Goal: Task Accomplishment & Management: Manage account settings

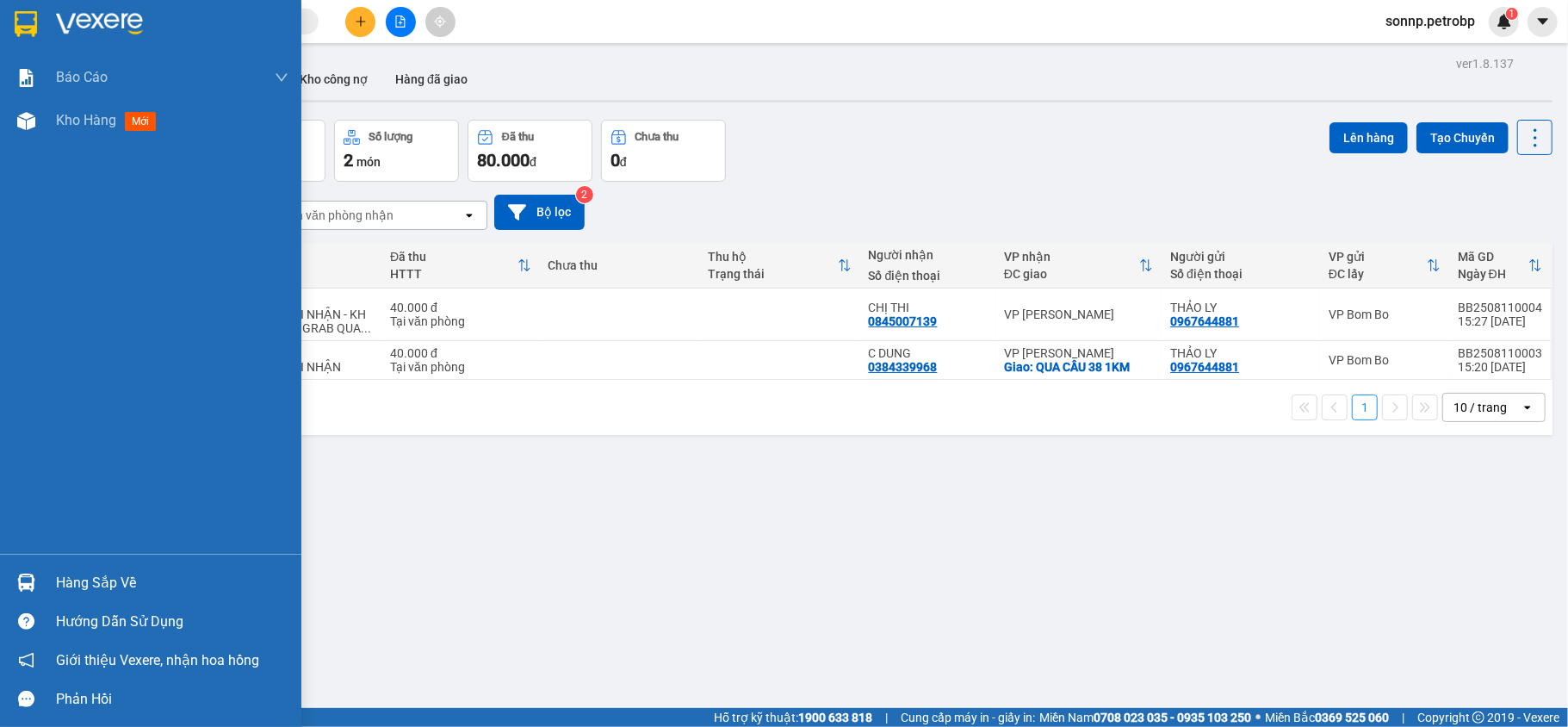
click at [76, 574] on div "Hàng sắp về" at bounding box center [172, 583] width 233 height 25
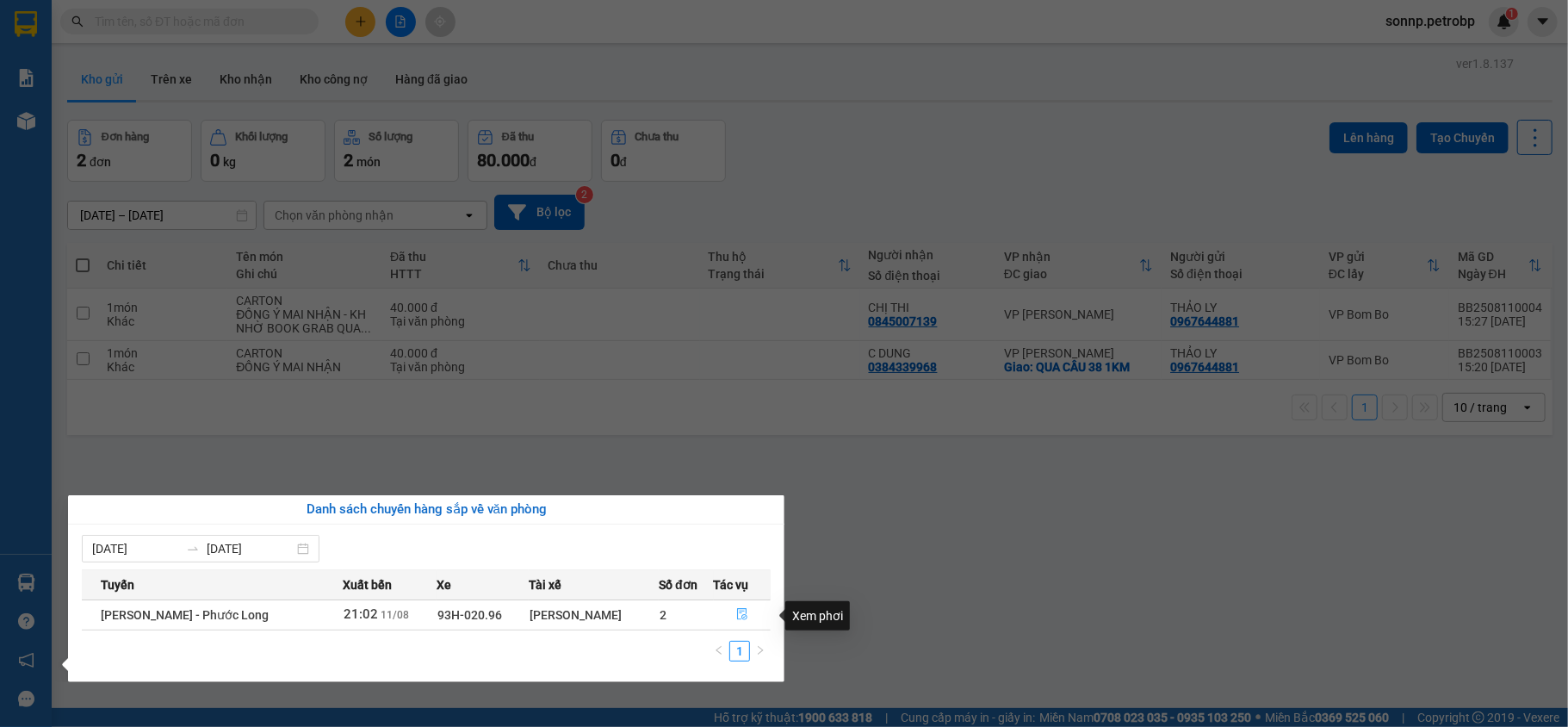
click at [751, 619] on button "button" at bounding box center [742, 615] width 56 height 27
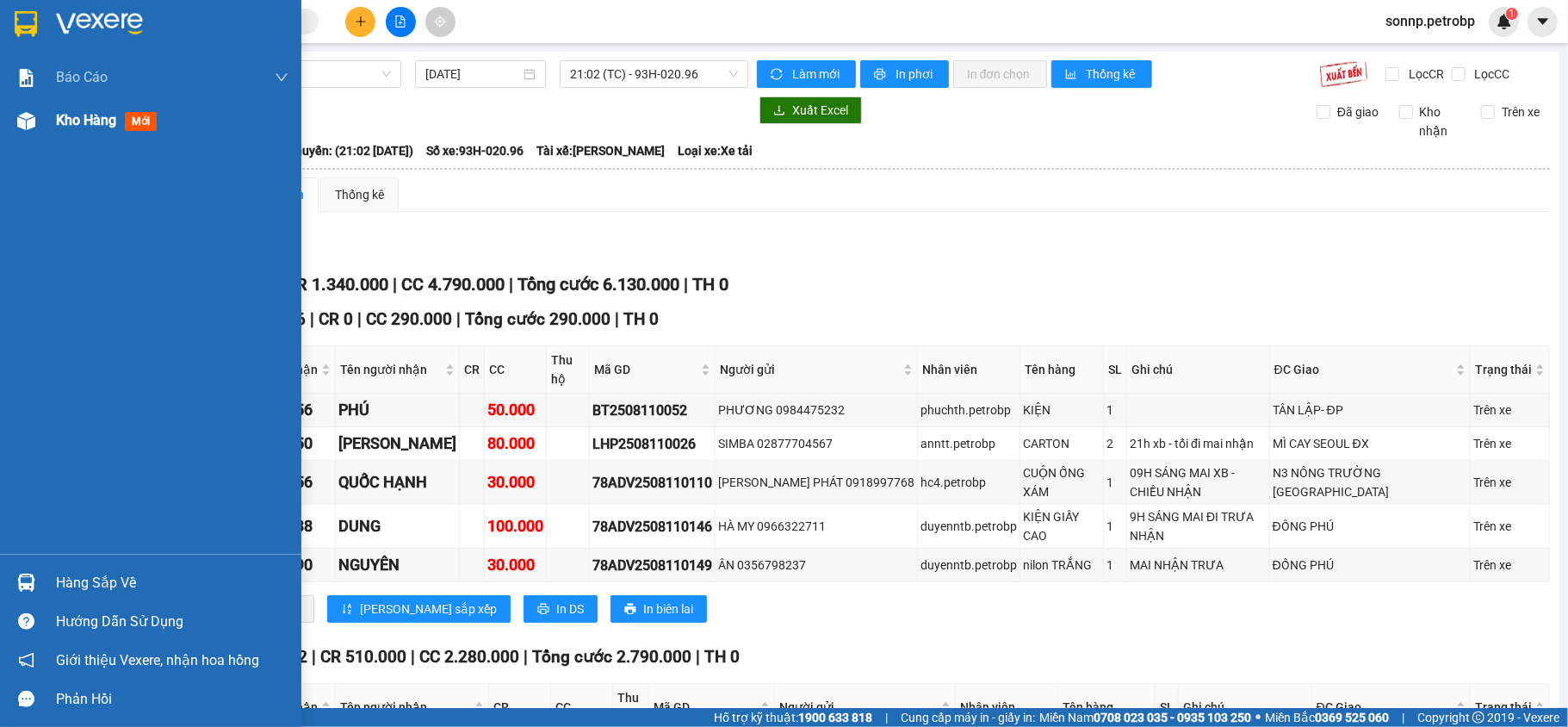
click at [38, 125] on div at bounding box center [25, 120] width 30 height 30
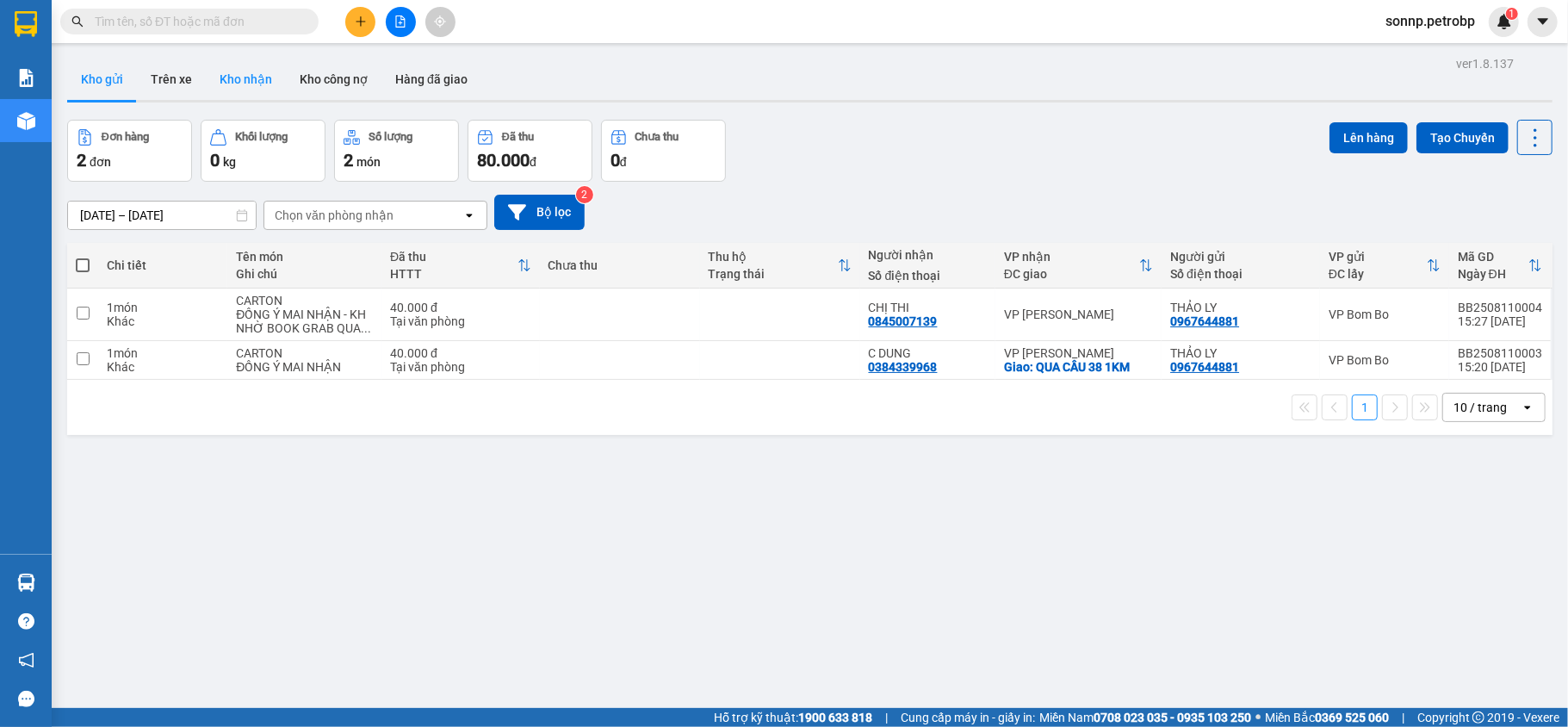
click at [248, 84] on button "Kho nhận" at bounding box center [246, 79] width 80 height 41
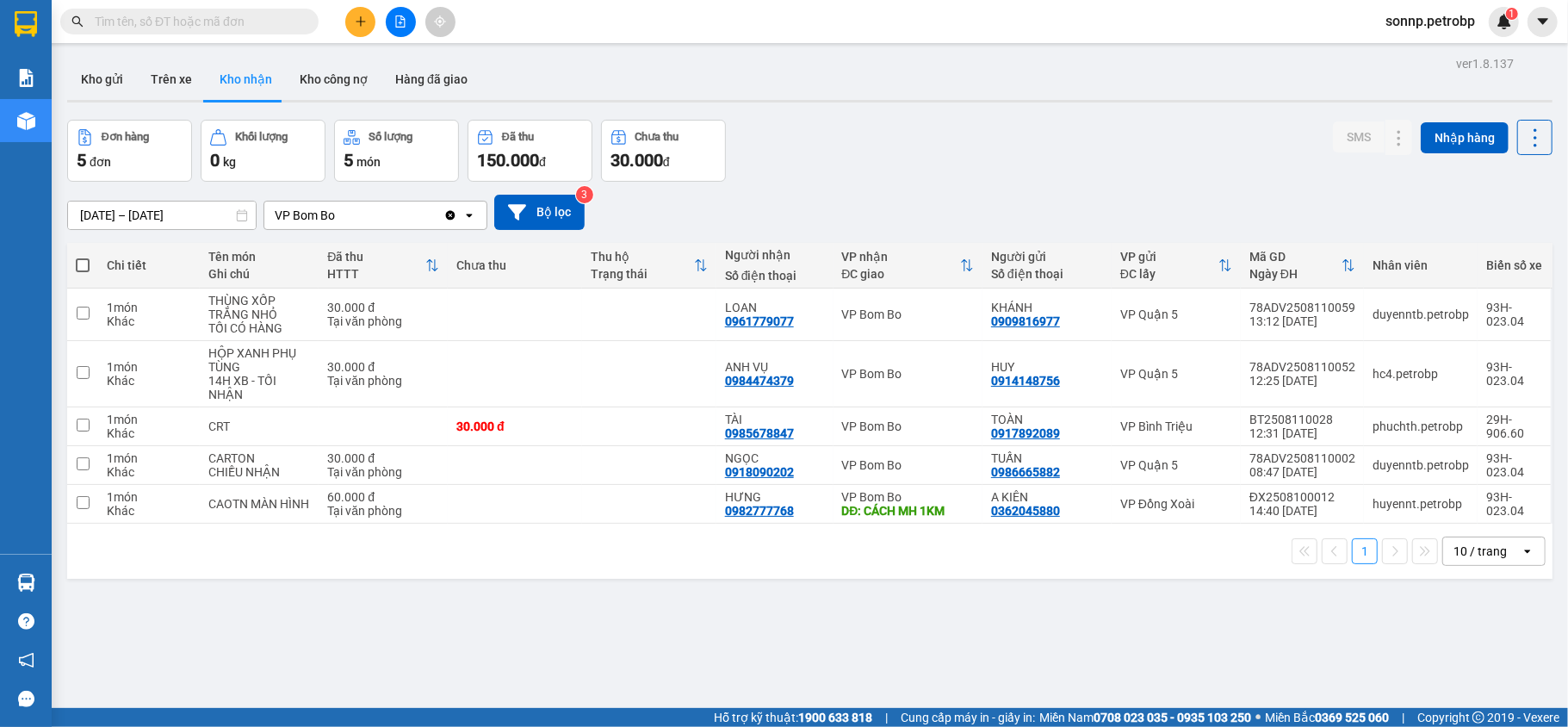
click at [52, 599] on main "ver 1.8.137 Kho gửi Trên xe Kho nhận Kho công nợ Hàng đã giao Đơn hàng 5 đơn Kh…" at bounding box center [784, 354] width 1568 height 708
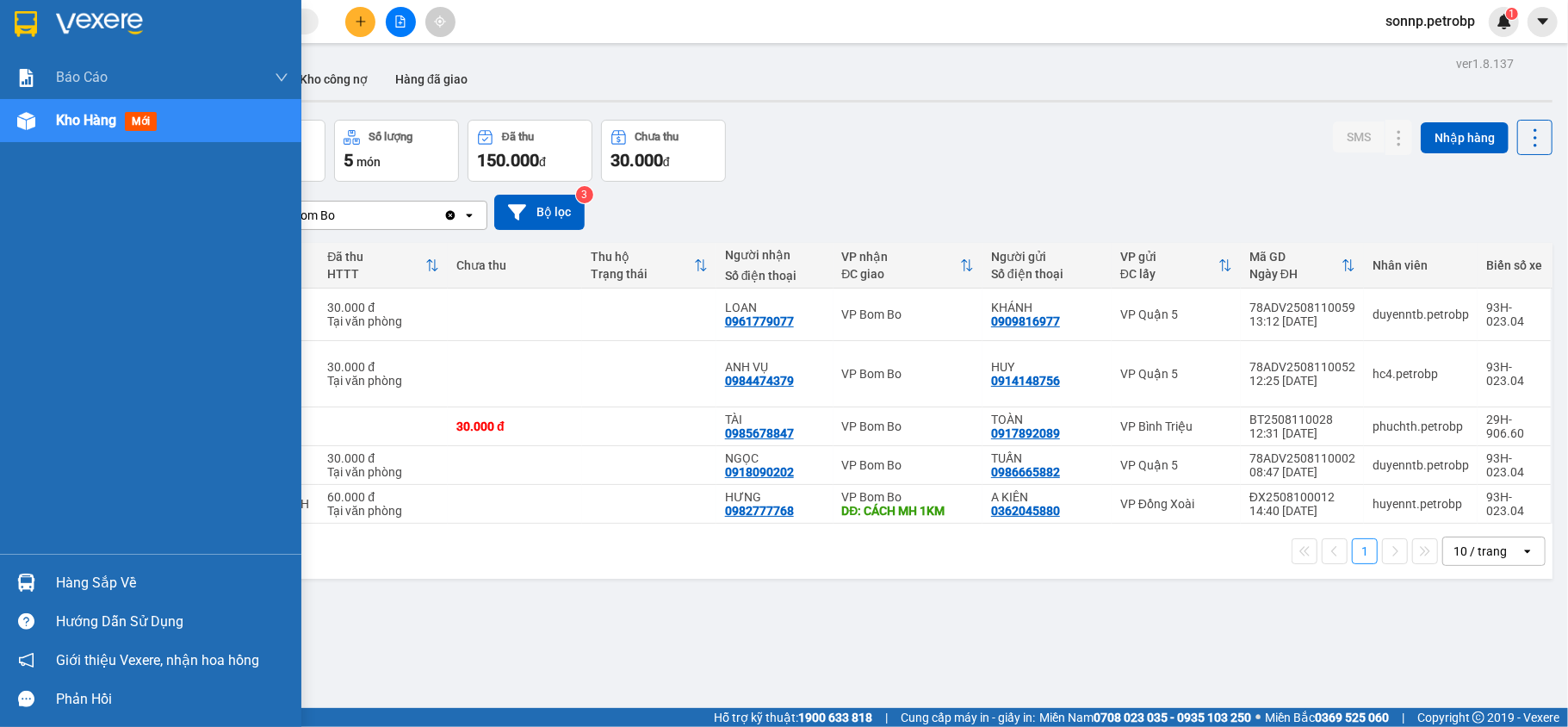
click at [32, 585] on img at bounding box center [26, 582] width 19 height 19
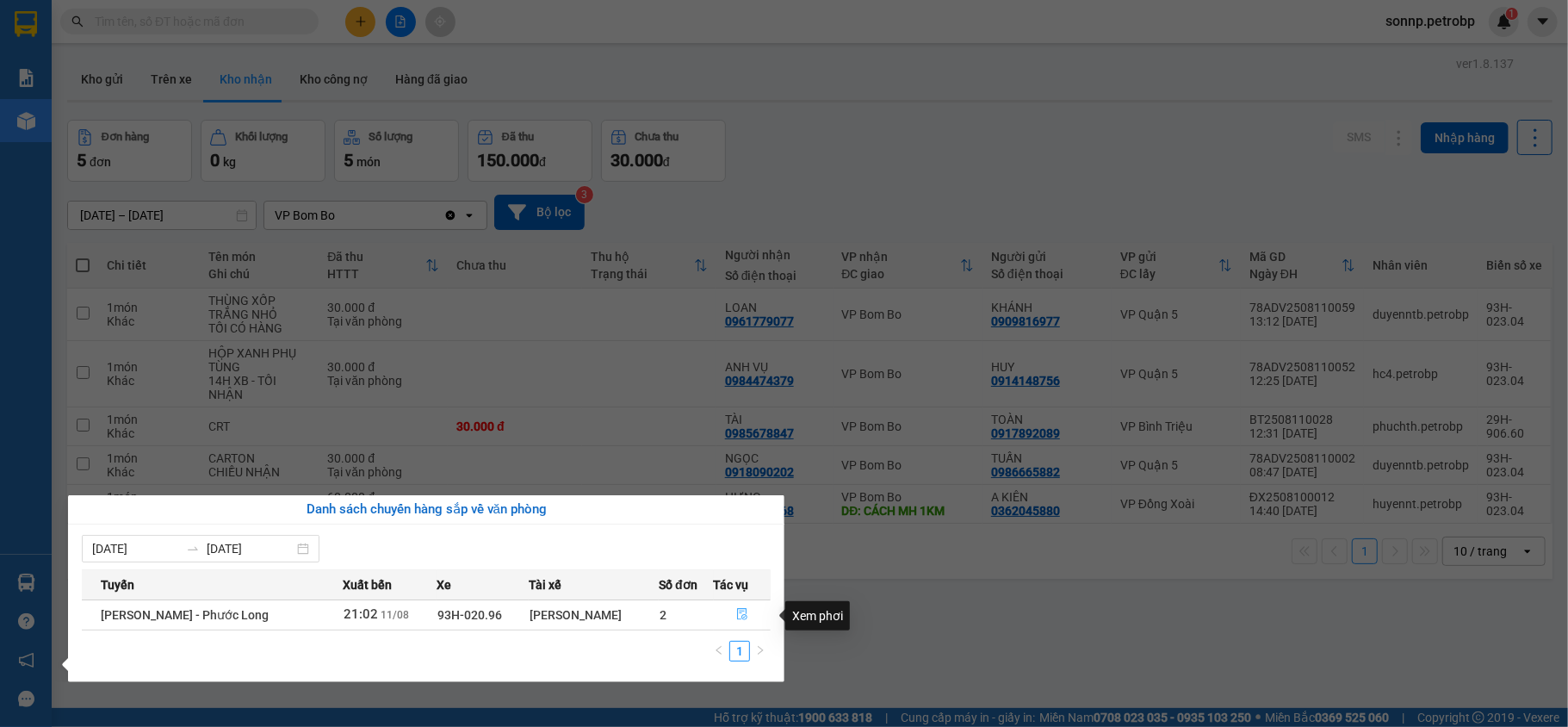
click at [732, 619] on button "button" at bounding box center [742, 615] width 56 height 27
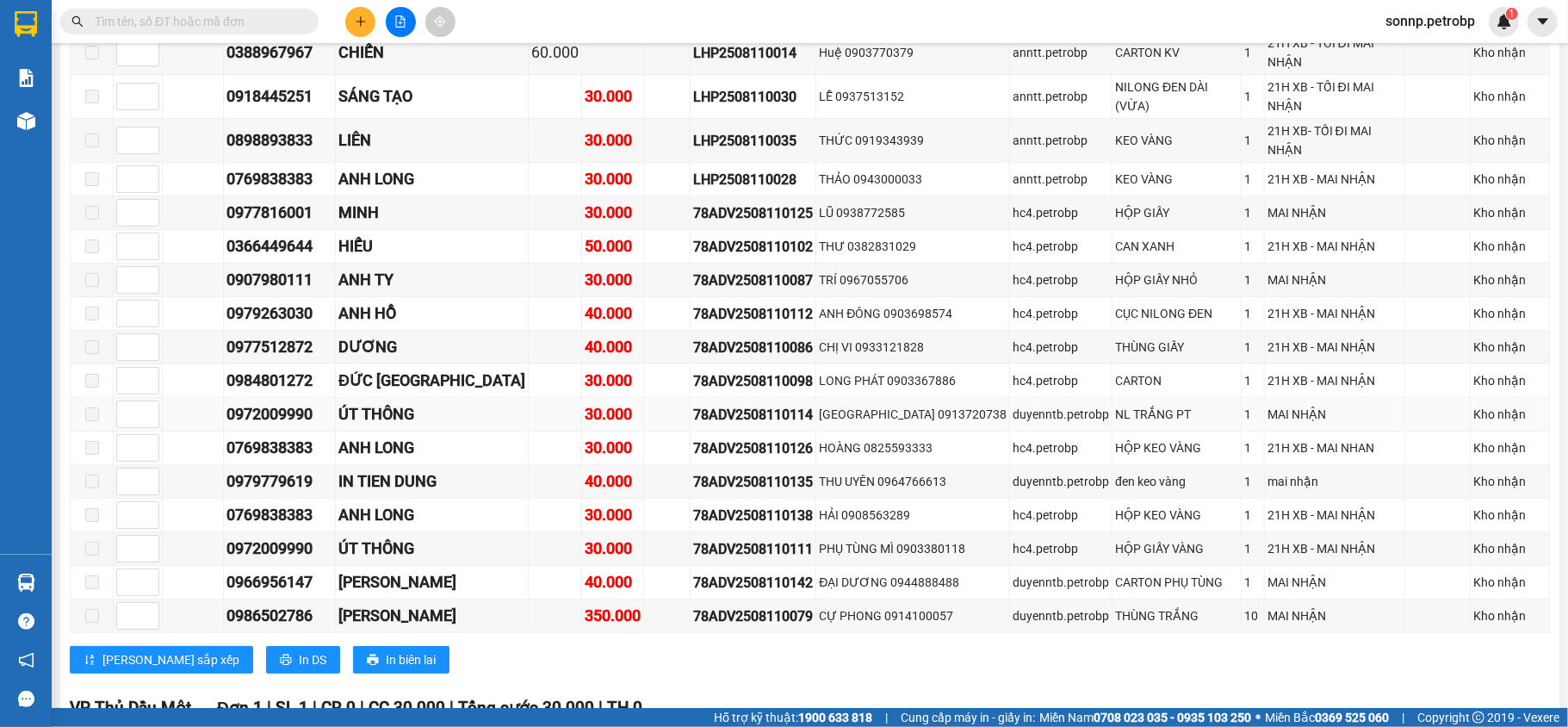
scroll to position [4195, 0]
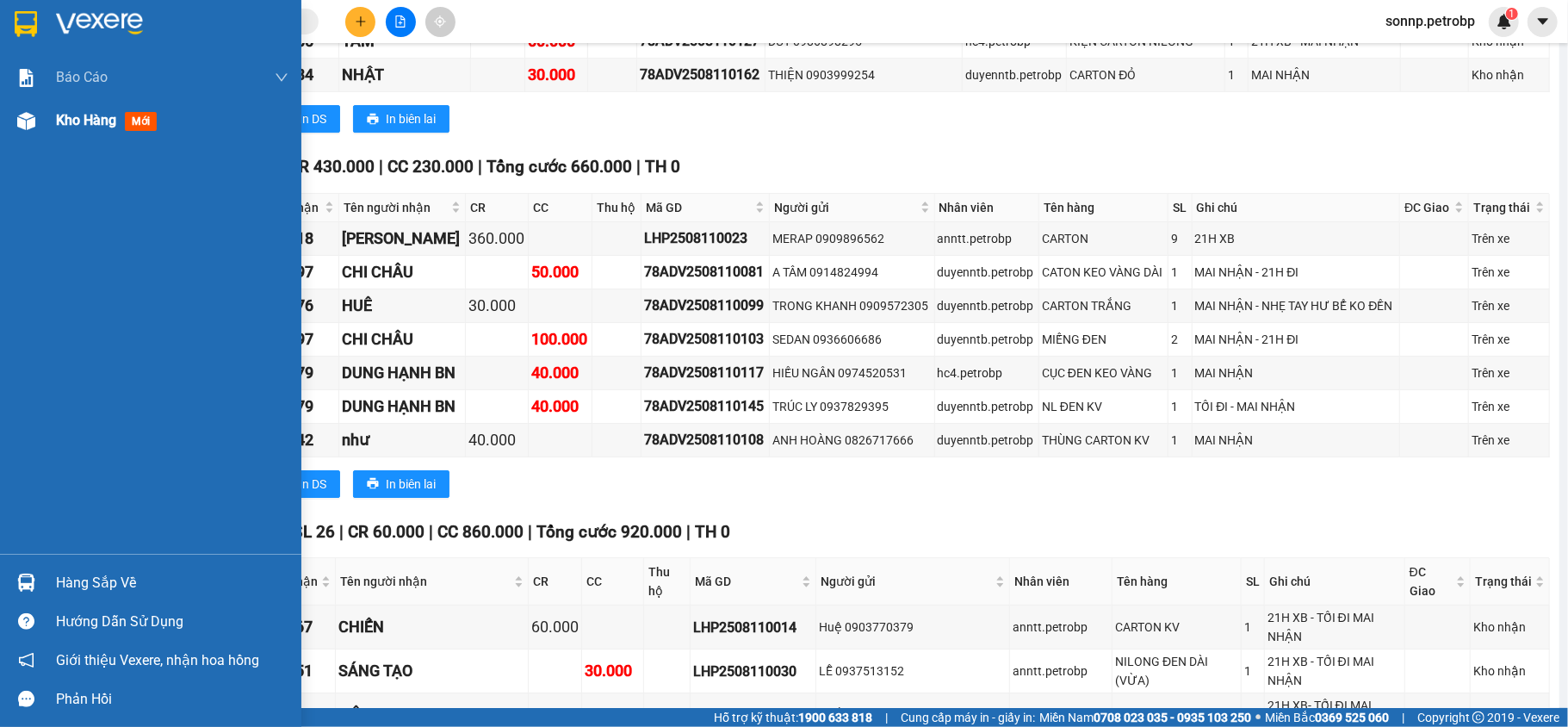
click at [86, 140] on div "Kho hàng mới" at bounding box center [172, 120] width 233 height 43
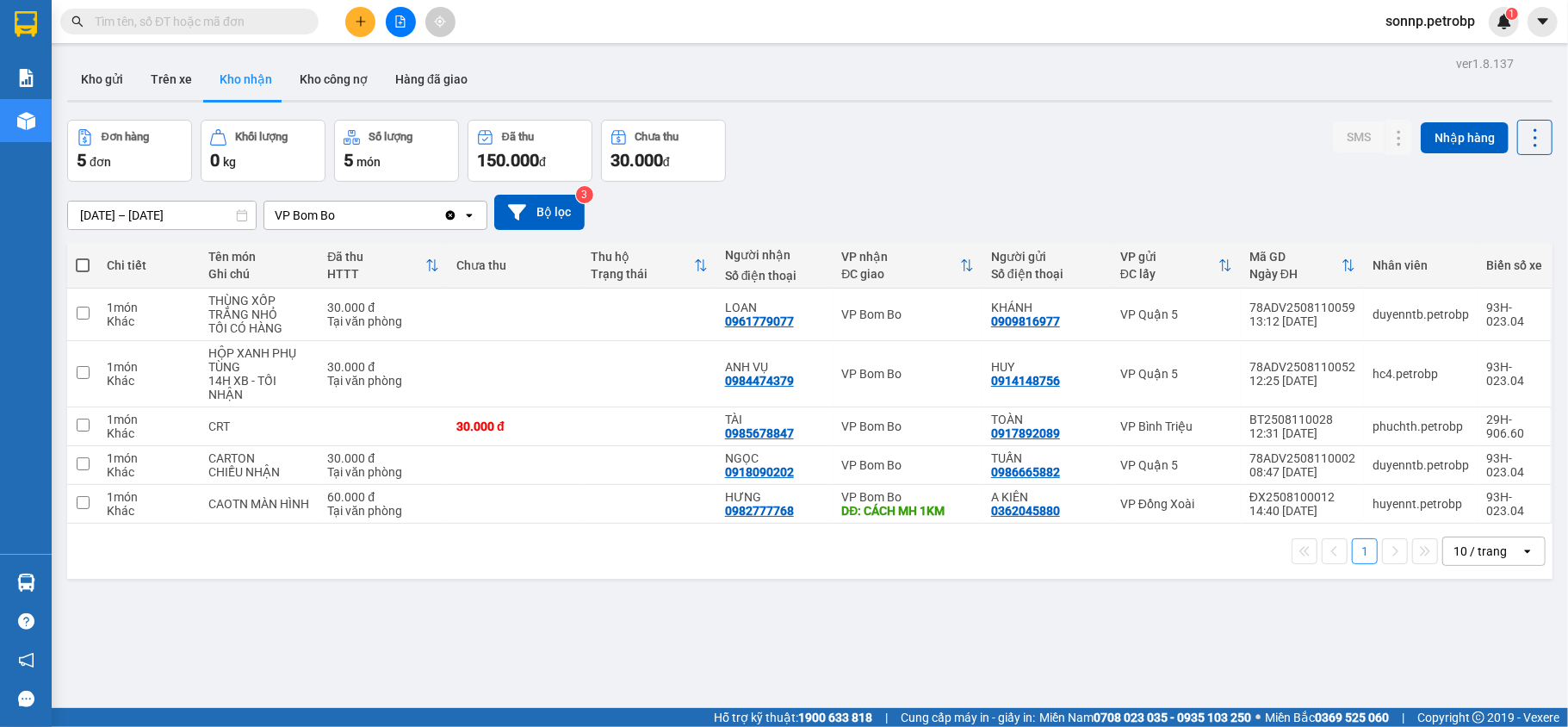
click at [237, 215] on icon at bounding box center [242, 215] width 12 height 12
click at [400, 19] on icon "file-add" at bounding box center [401, 21] width 12 height 12
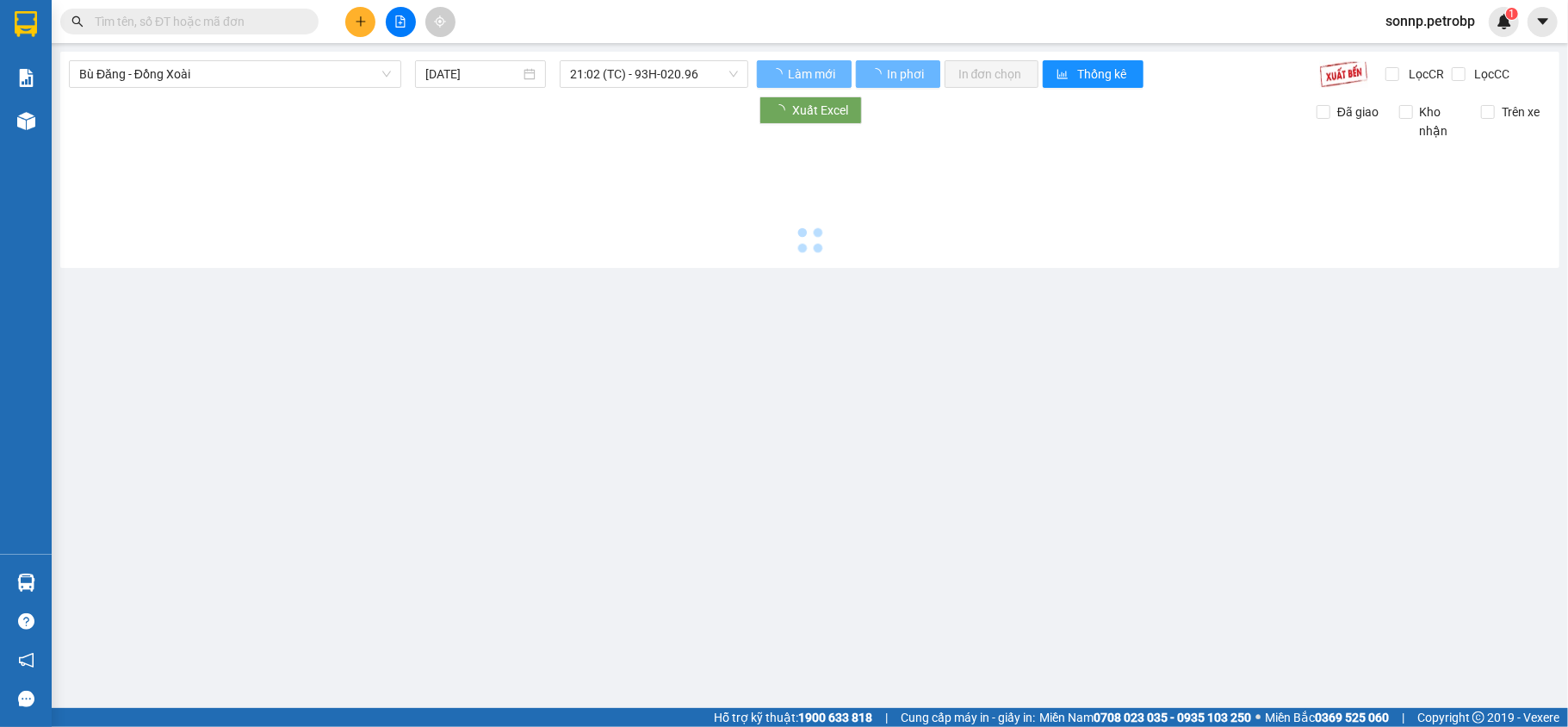
type input "[DATE]"
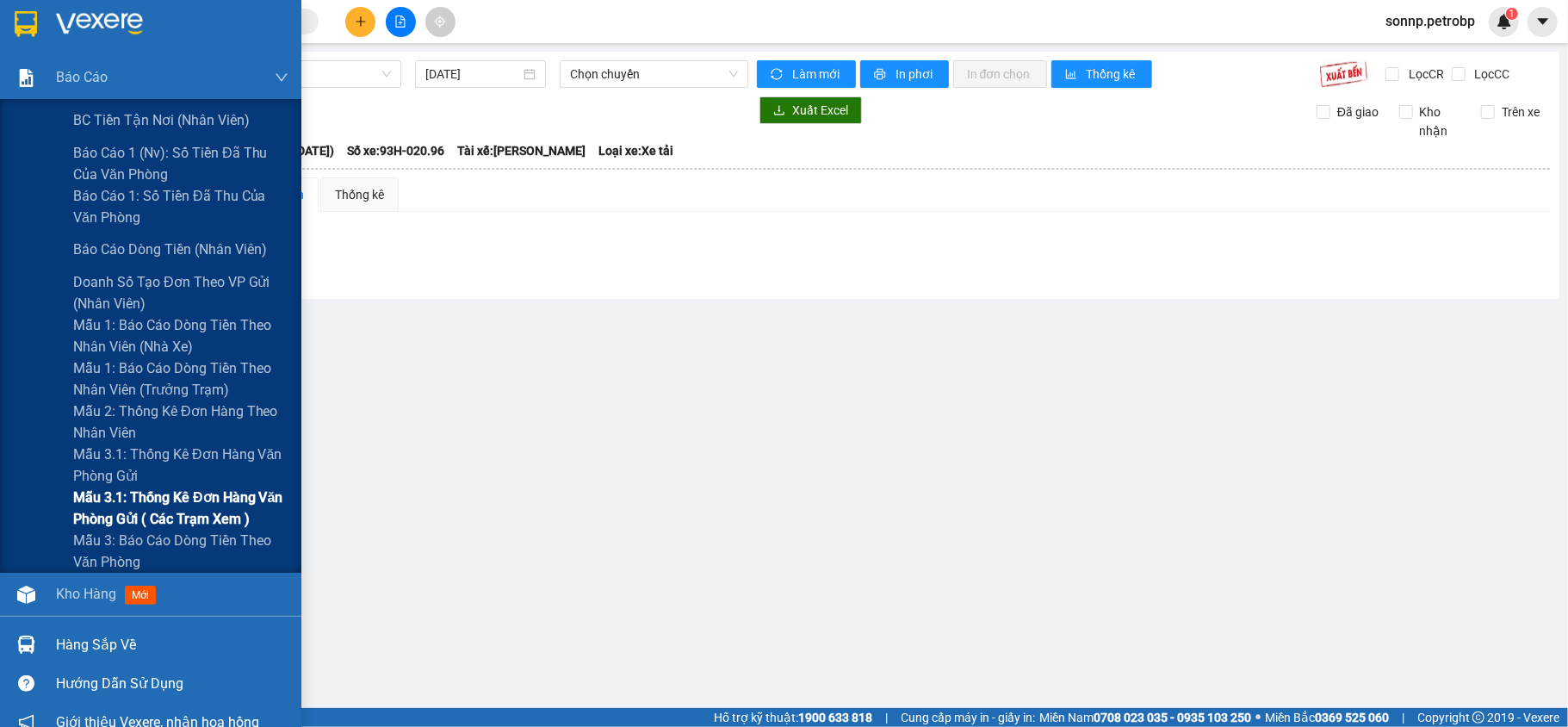
click at [143, 506] on span "Mẫu 3.1: Thống kê đơn hàng văn phòng gửi ( các trạm xem )" at bounding box center [181, 508] width 215 height 43
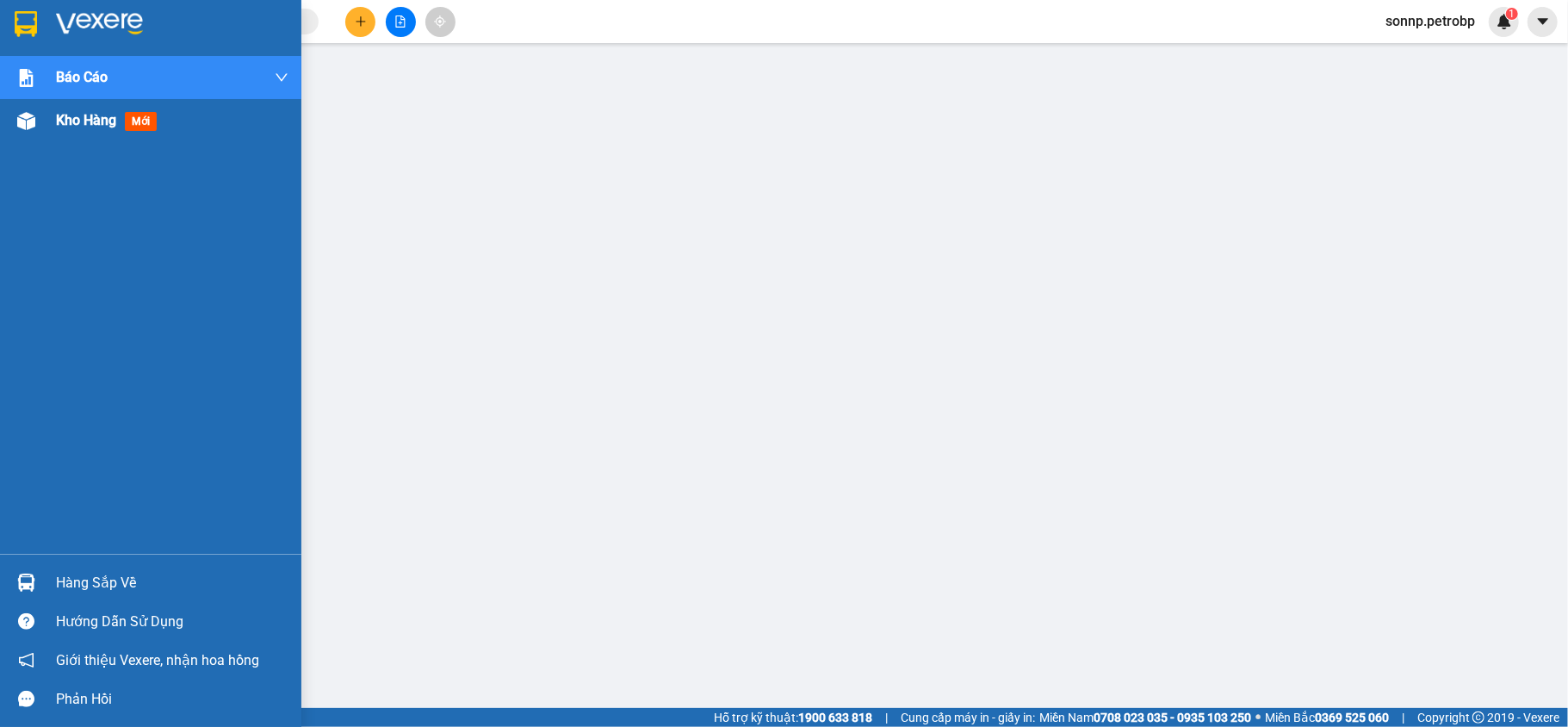
click at [88, 112] on span "Kho hàng" at bounding box center [86, 120] width 61 height 17
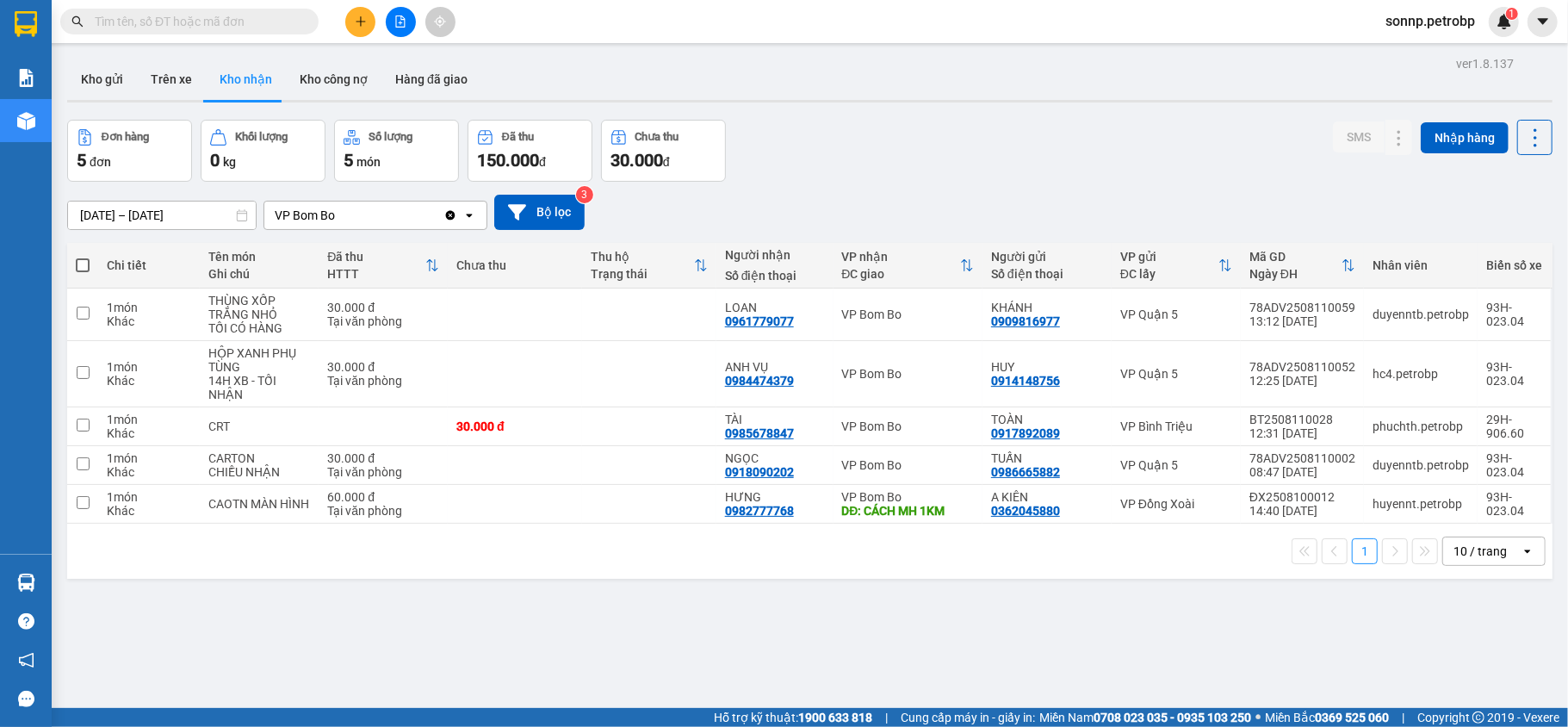
click at [277, 19] on input "text" at bounding box center [196, 21] width 203 height 19
paste input "0903019773"
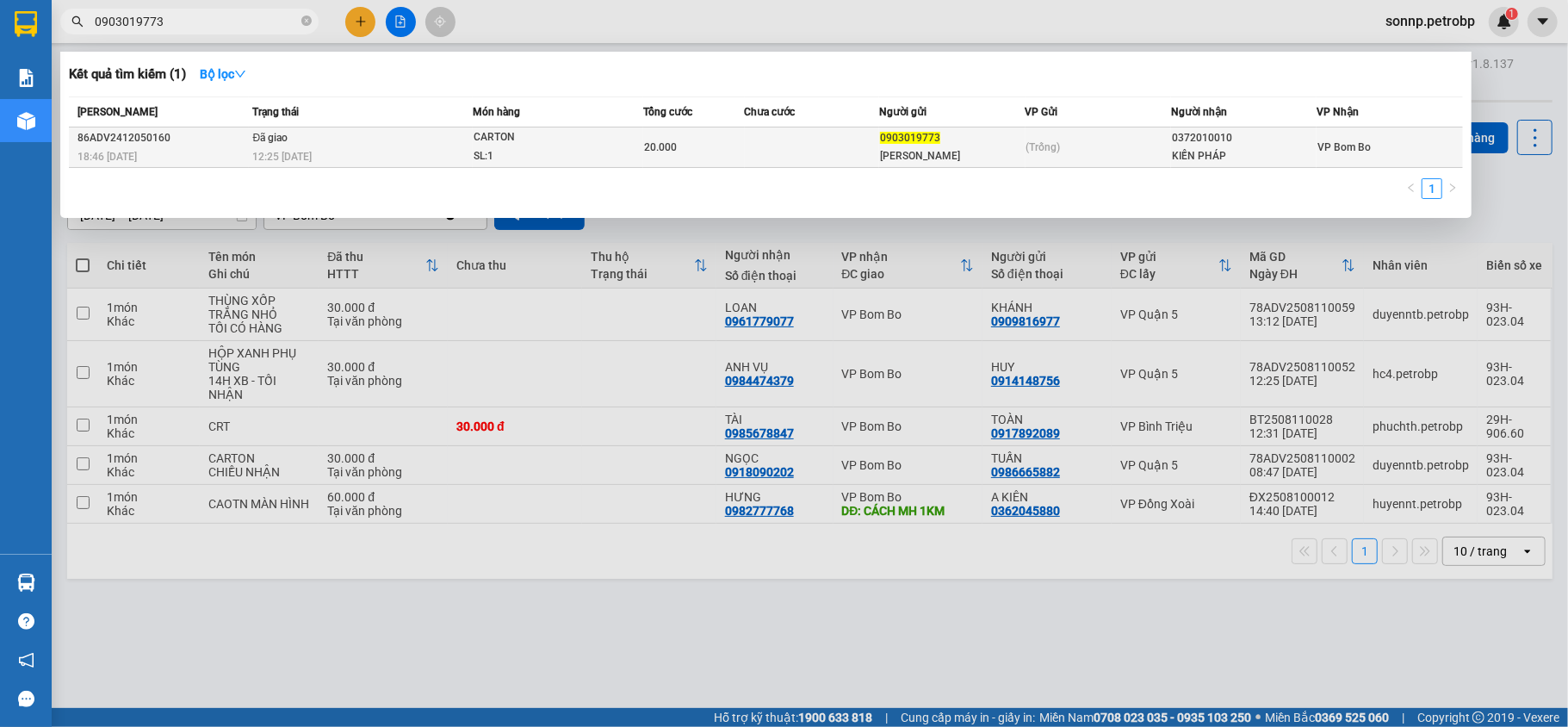
type input "0903019773"
drag, startPoint x: 1165, startPoint y: 131, endPoint x: 1235, endPoint y: 139, distance: 70.5
click at [1235, 139] on tr "86ADV2412050160 18:46 [DATE] Đã giao 12:25 [DATE] CARTON SL: 1 20.000 090301977…" at bounding box center [766, 147] width 1394 height 40
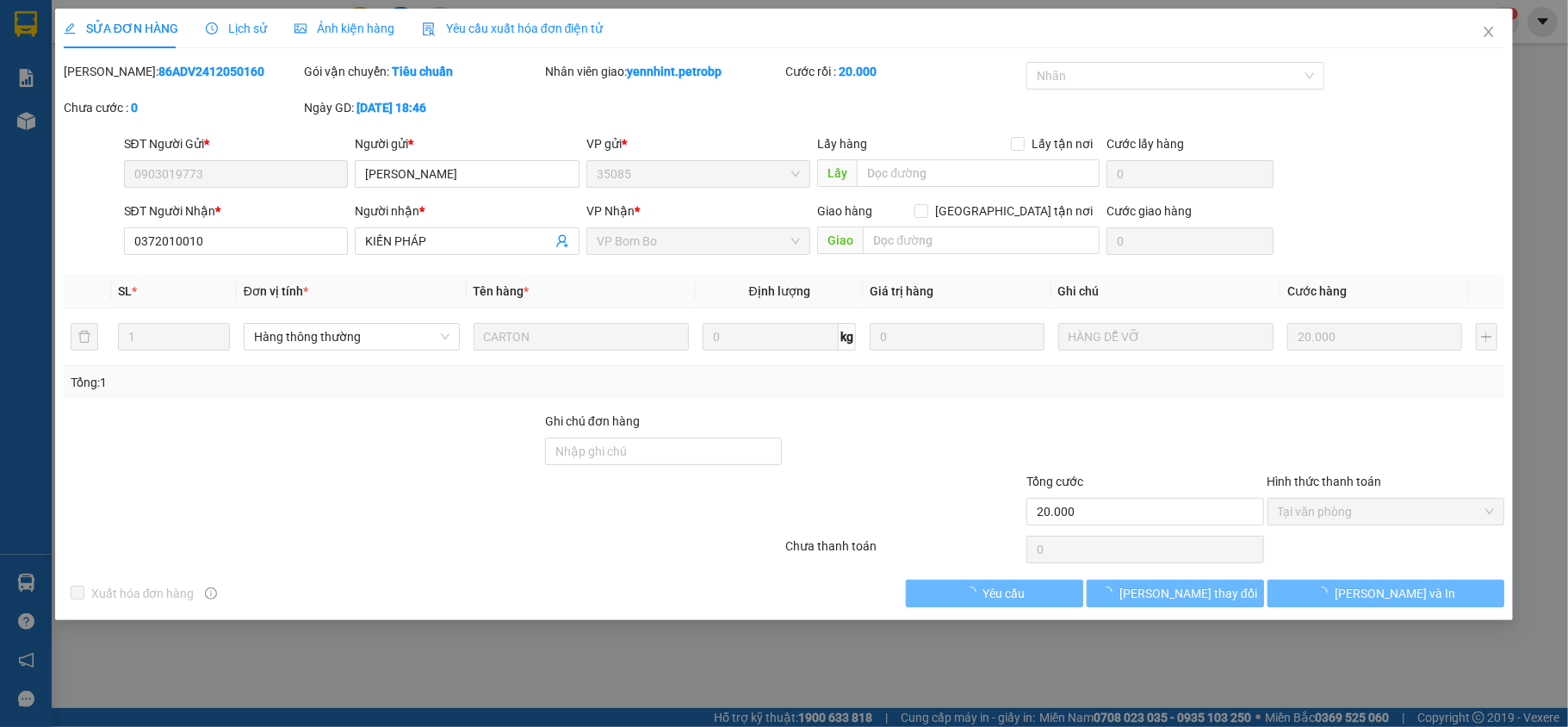
type input "0903019773"
type input "[PERSON_NAME]"
type input "0372010010"
type input "KIẾN PHÁP"
type input "20.000"
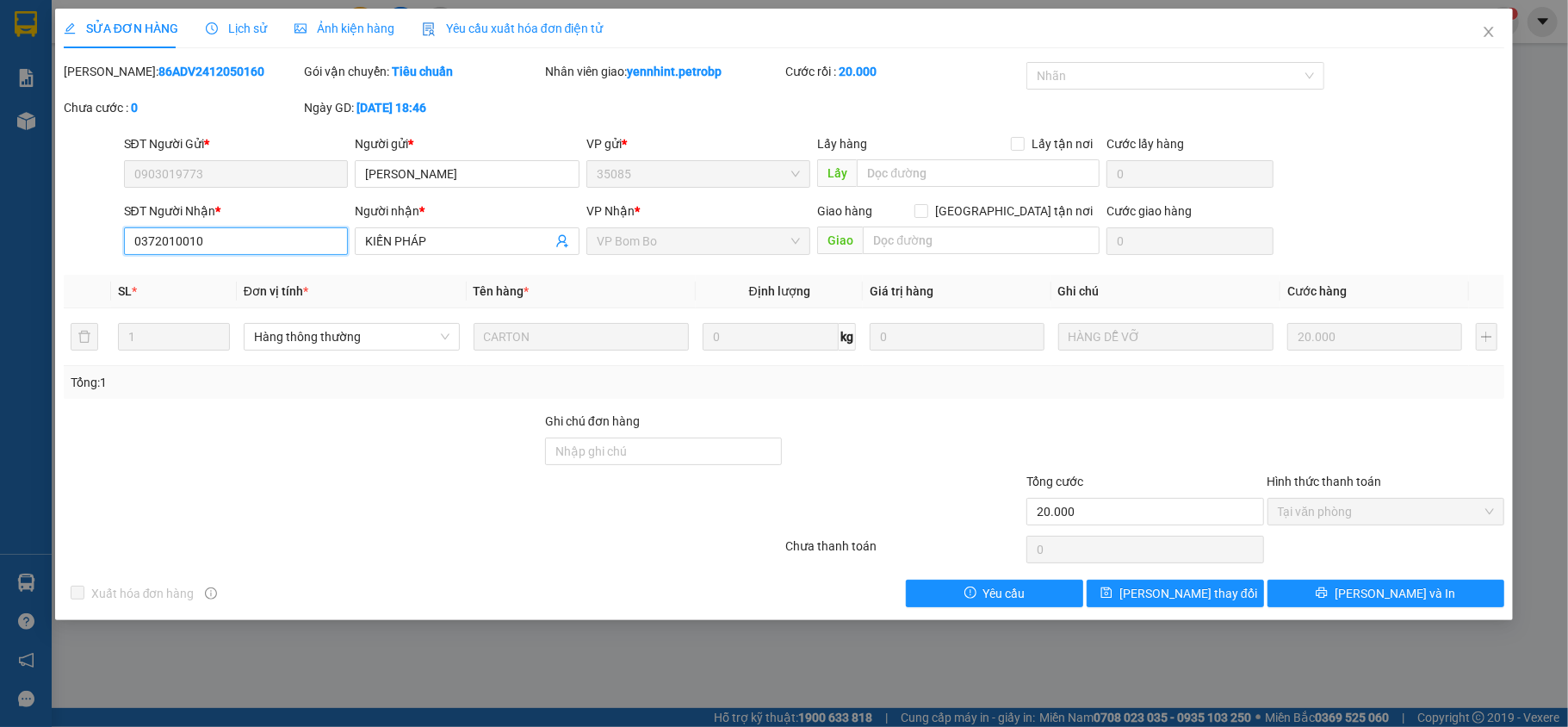
drag, startPoint x: 132, startPoint y: 241, endPoint x: 214, endPoint y: 241, distance: 82.0
click at [214, 241] on input "0372010010" at bounding box center [236, 241] width 225 height 27
click at [1489, 28] on icon "close" at bounding box center [1489, 32] width 14 height 14
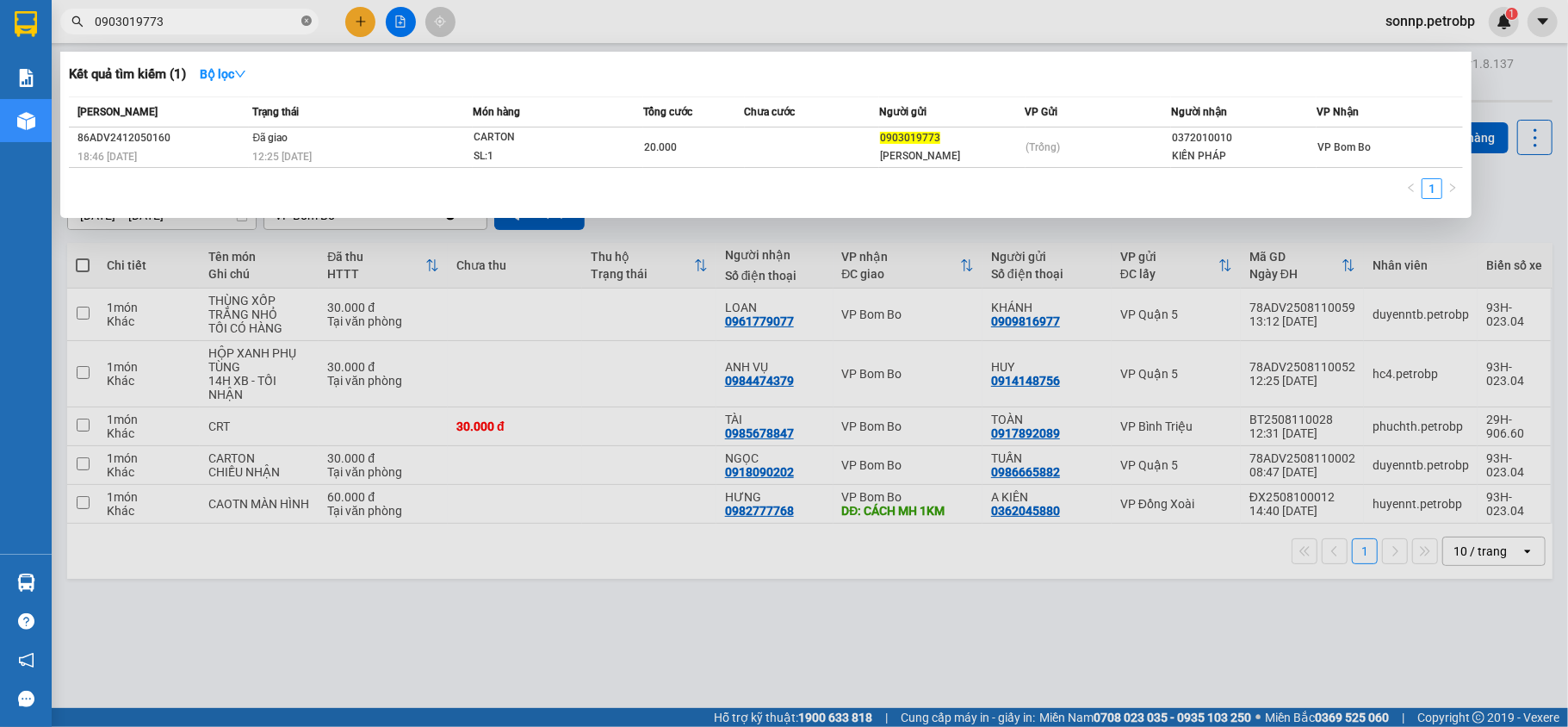
click at [303, 19] on icon "close-circle" at bounding box center [307, 21] width 11 height 11
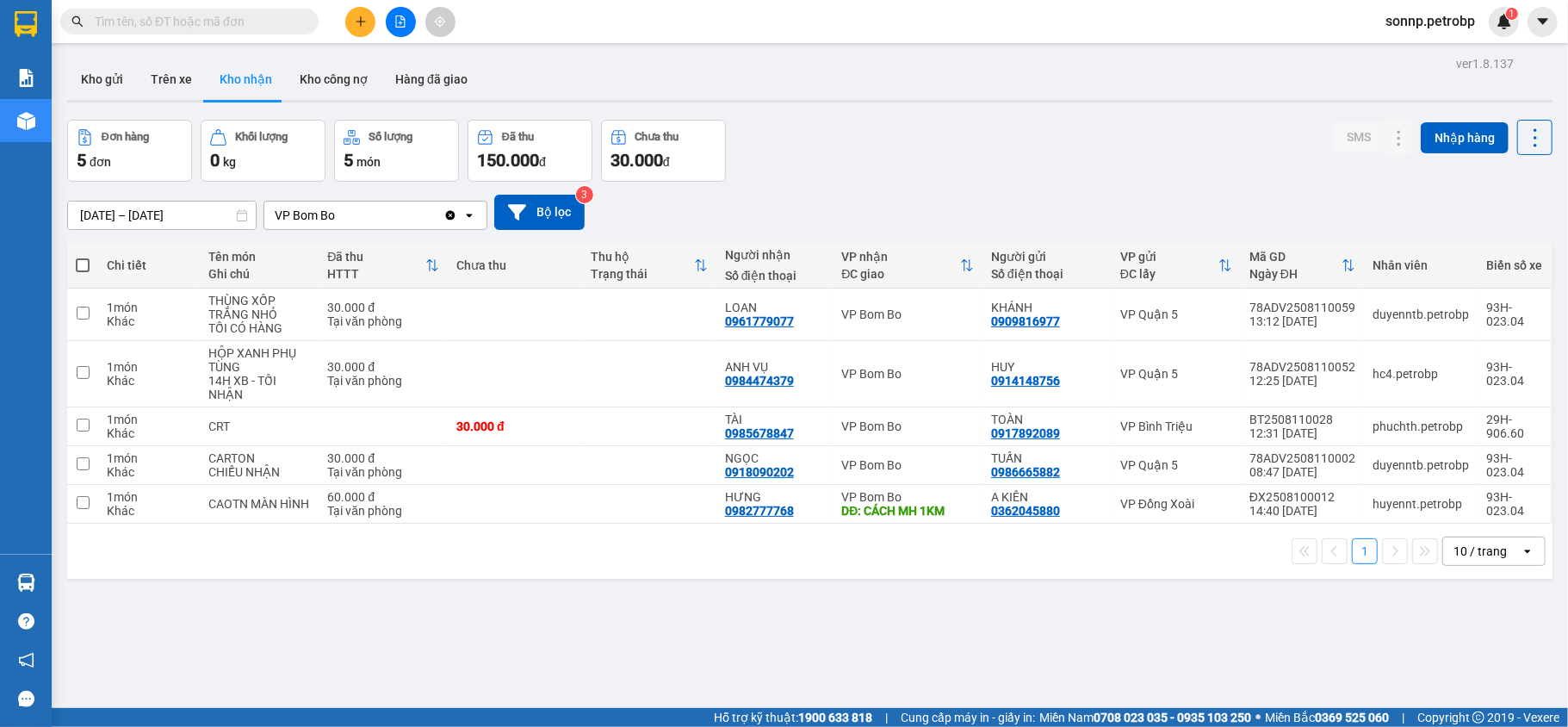
drag, startPoint x: 245, startPoint y: 19, endPoint x: 125, endPoint y: 11, distance: 120.3
click at [125, 11] on span at bounding box center [190, 21] width 258 height 25
click at [119, 16] on input "text" at bounding box center [196, 21] width 203 height 19
paste input "0372010010"
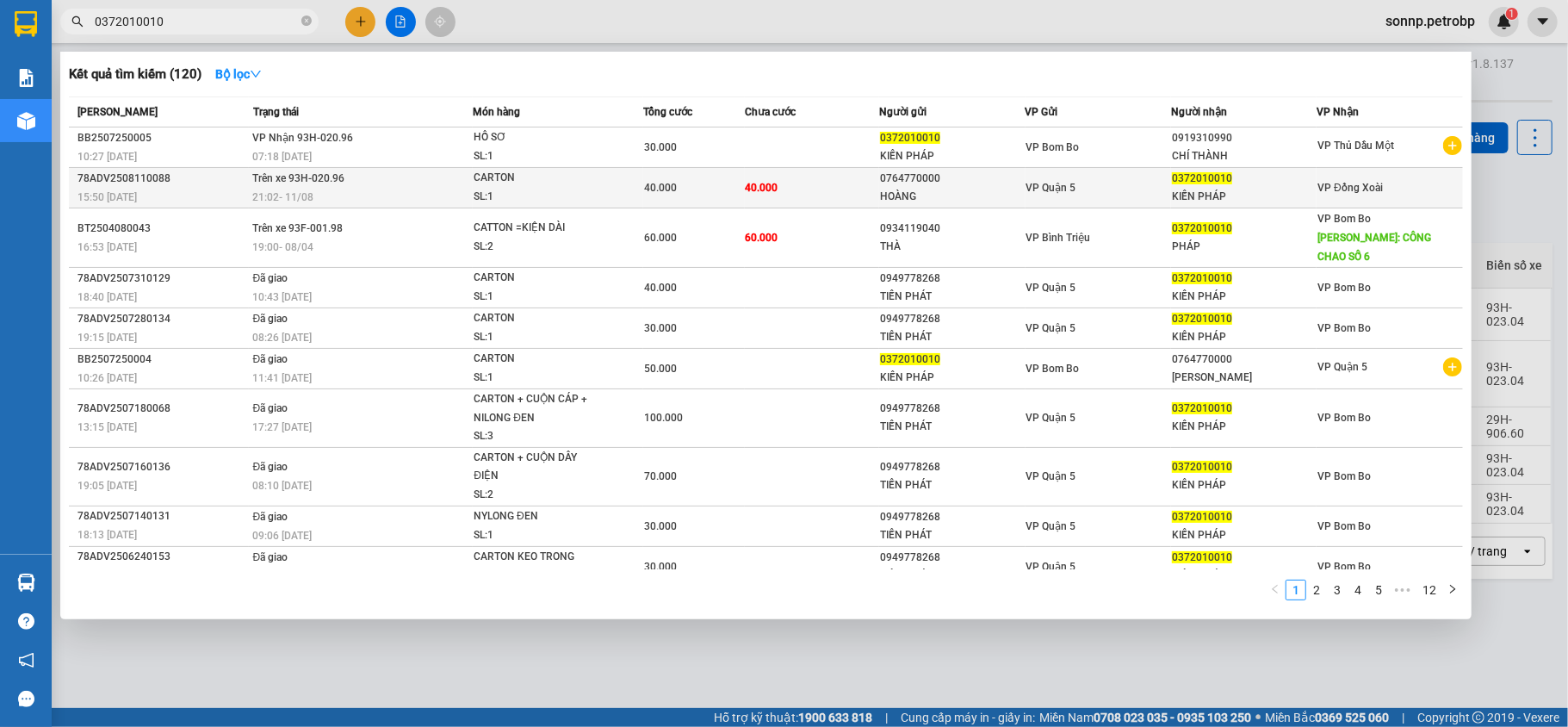
type input "0372010010"
click at [1305, 193] on div "KIẾN PHÁP" at bounding box center [1244, 196] width 144 height 19
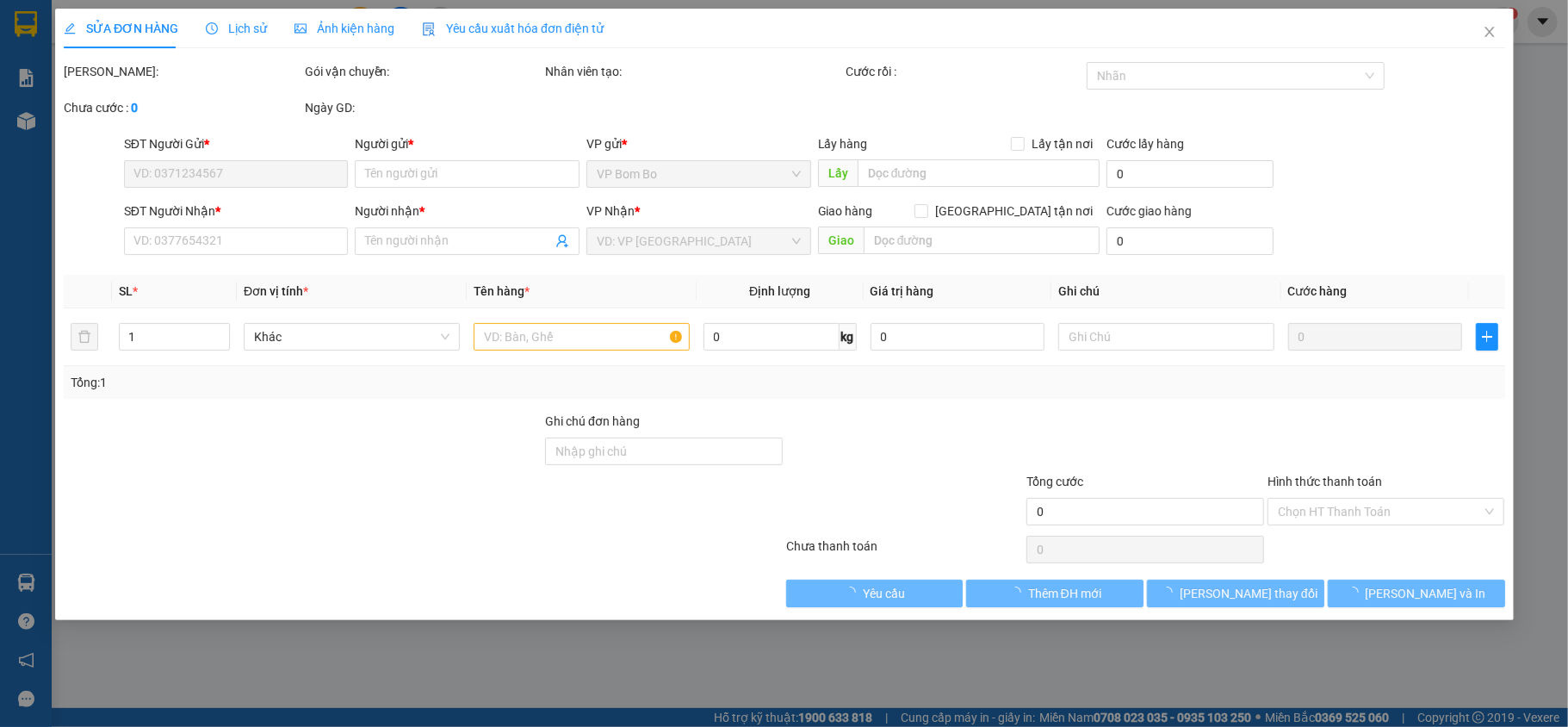
type input "0764770000"
type input "HOÀNG"
type input "0372010010"
type input "KIẾN PHÁP"
type input "40.000"
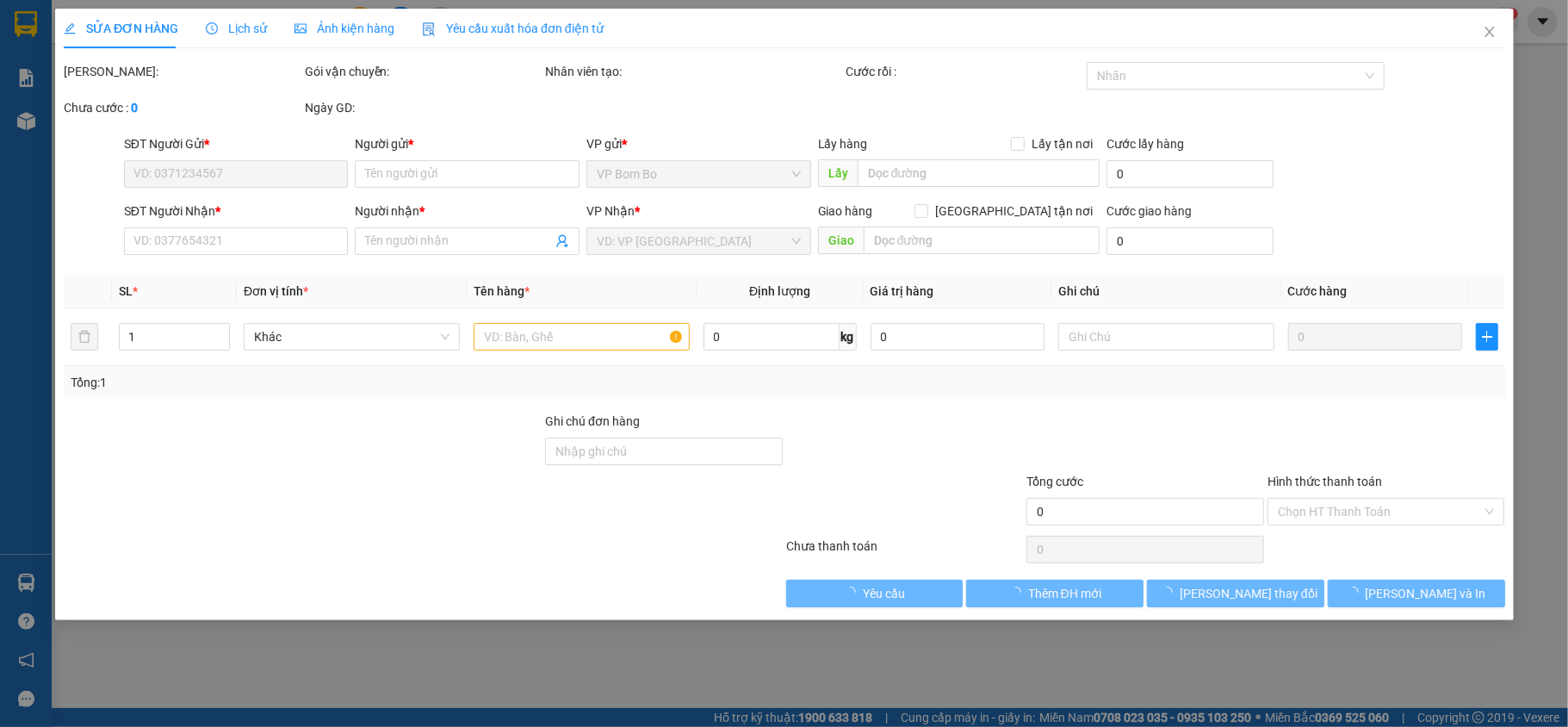
type input "40.000"
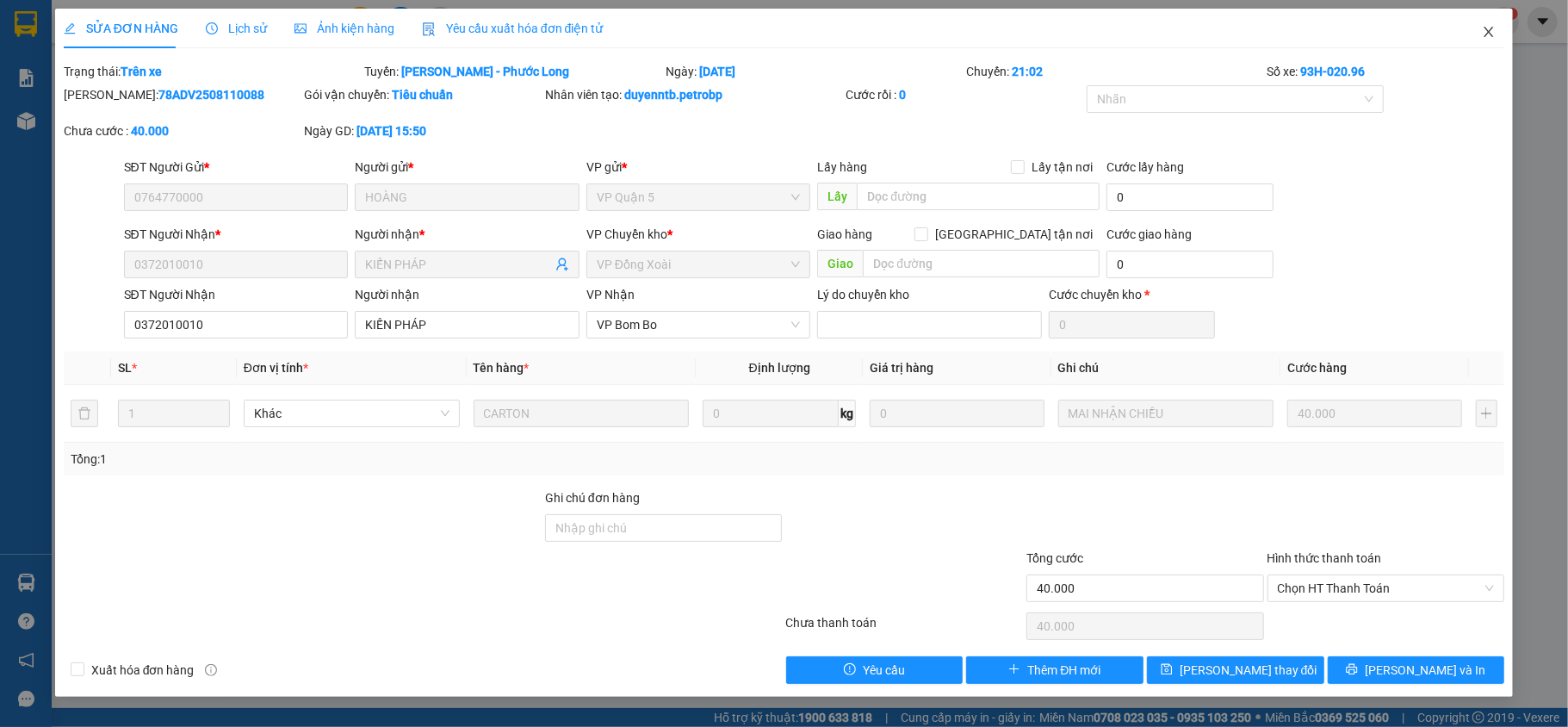
click at [1488, 29] on icon "close" at bounding box center [1489, 32] width 14 height 14
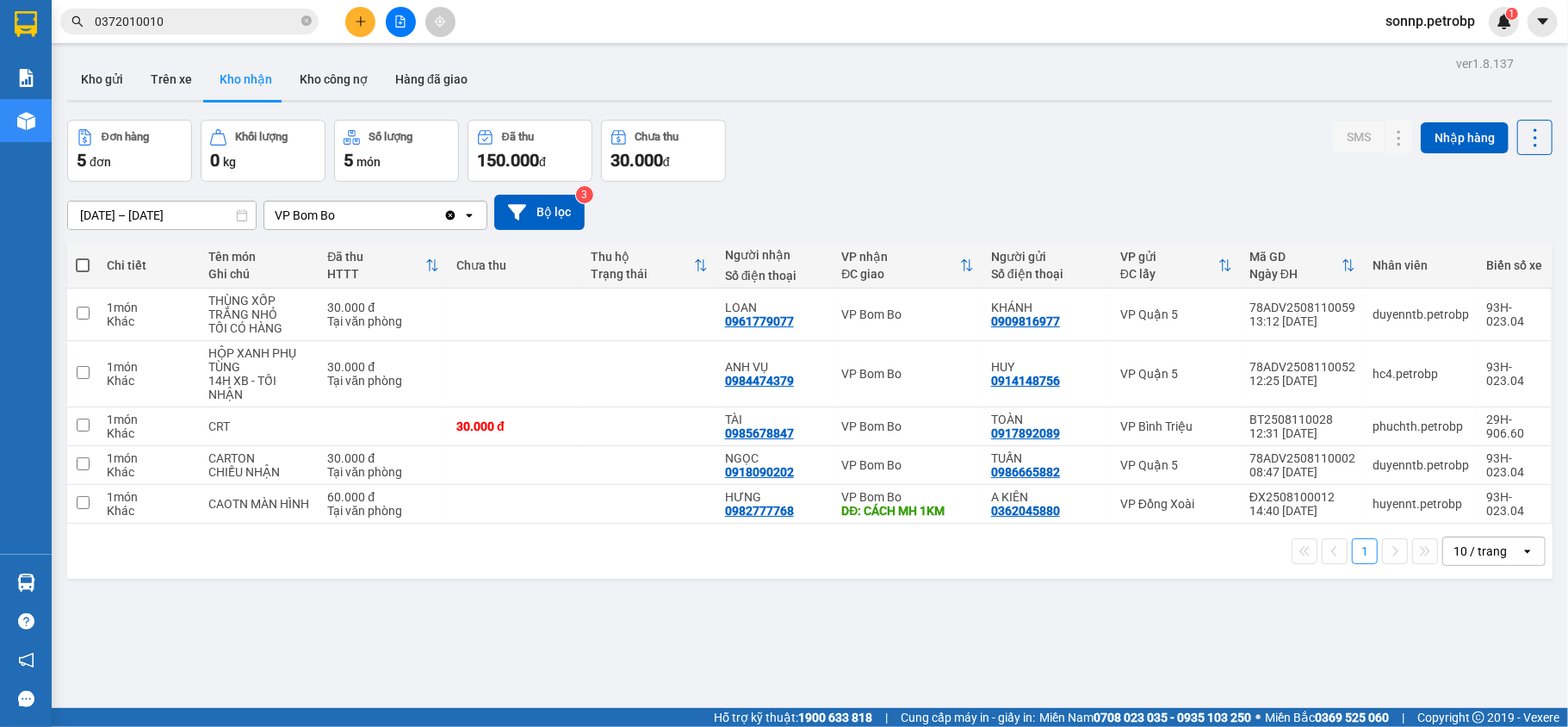
click at [207, 28] on input "0372010010" at bounding box center [196, 21] width 203 height 19
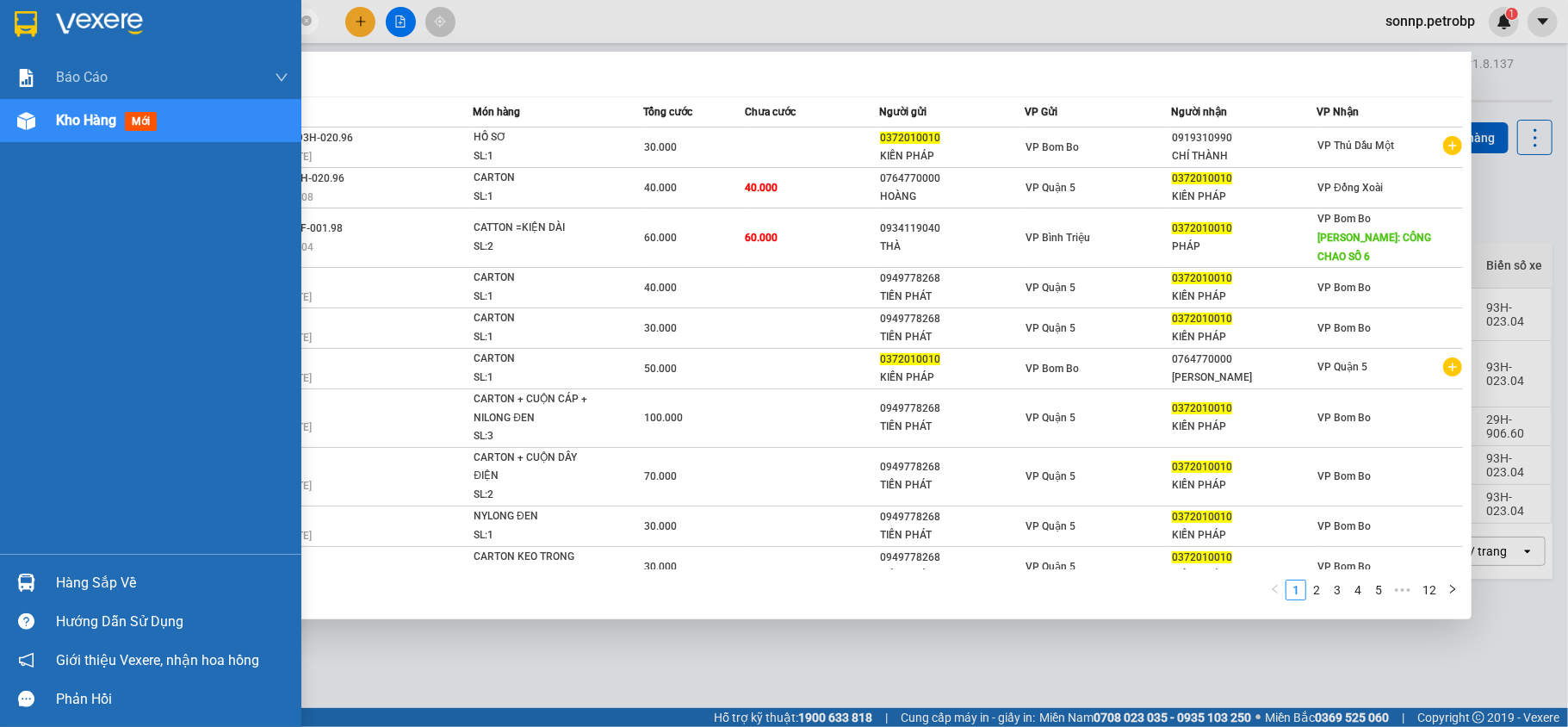
click at [50, 118] on div "Kho hàng mới" at bounding box center [150, 120] width 302 height 43
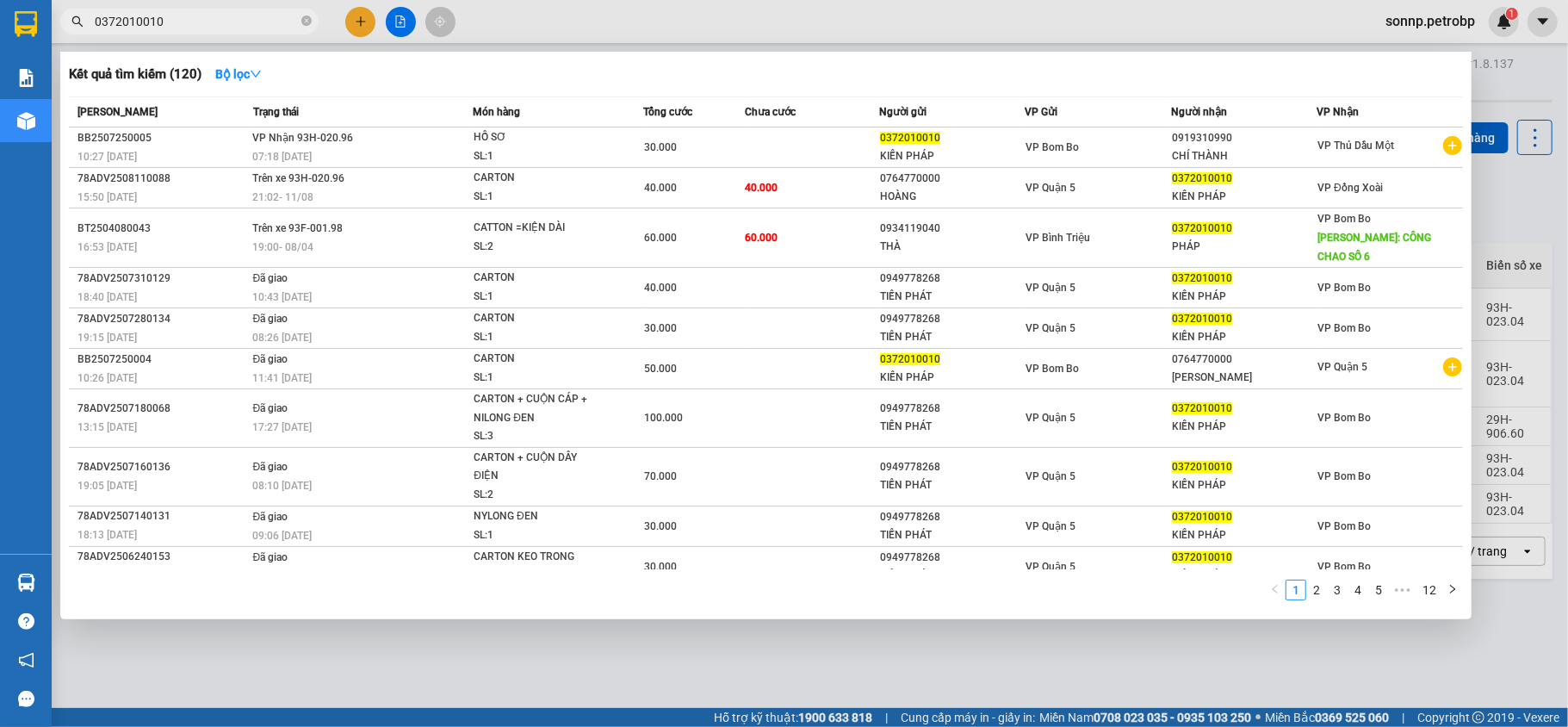
click at [1551, 84] on div at bounding box center [784, 364] width 1568 height 727
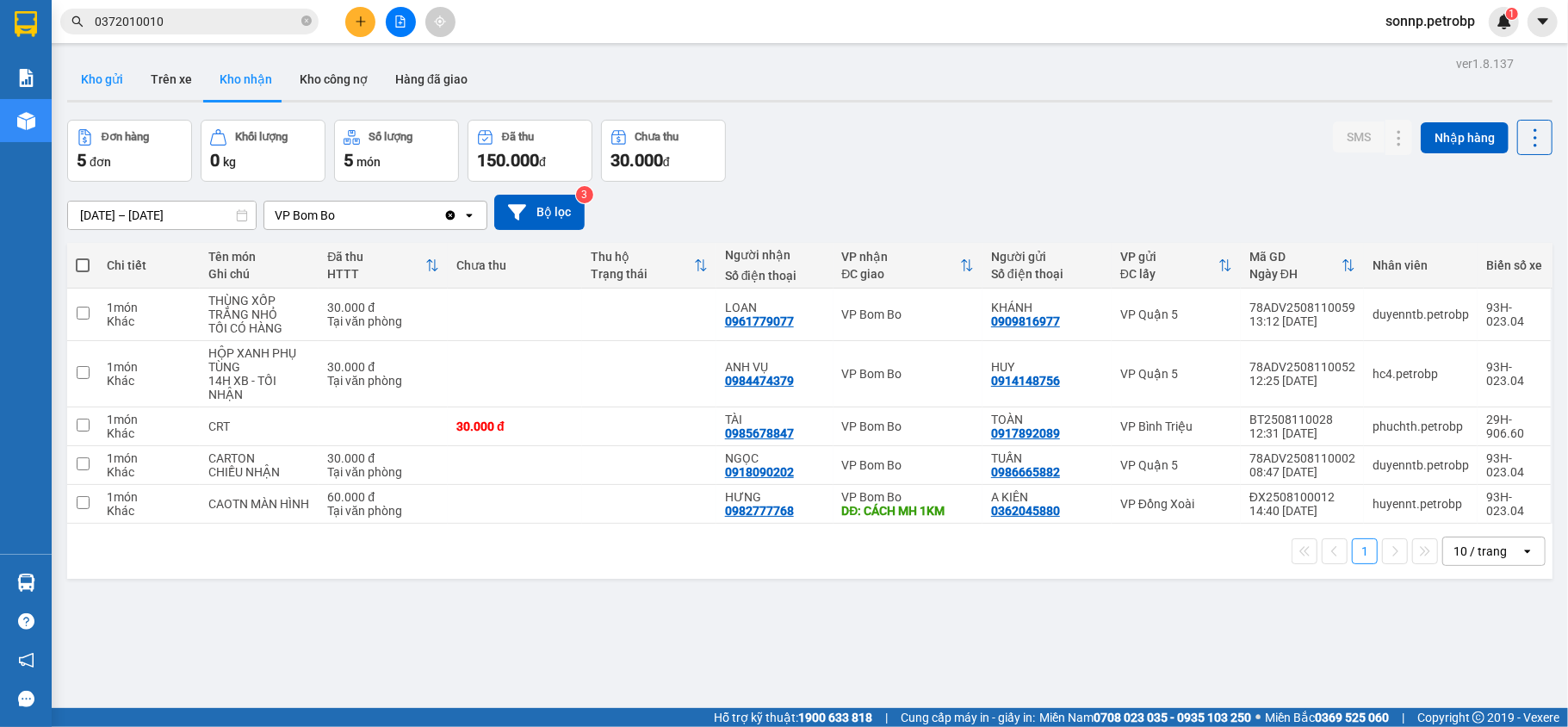
click at [105, 73] on button "Kho gửi" at bounding box center [102, 79] width 69 height 41
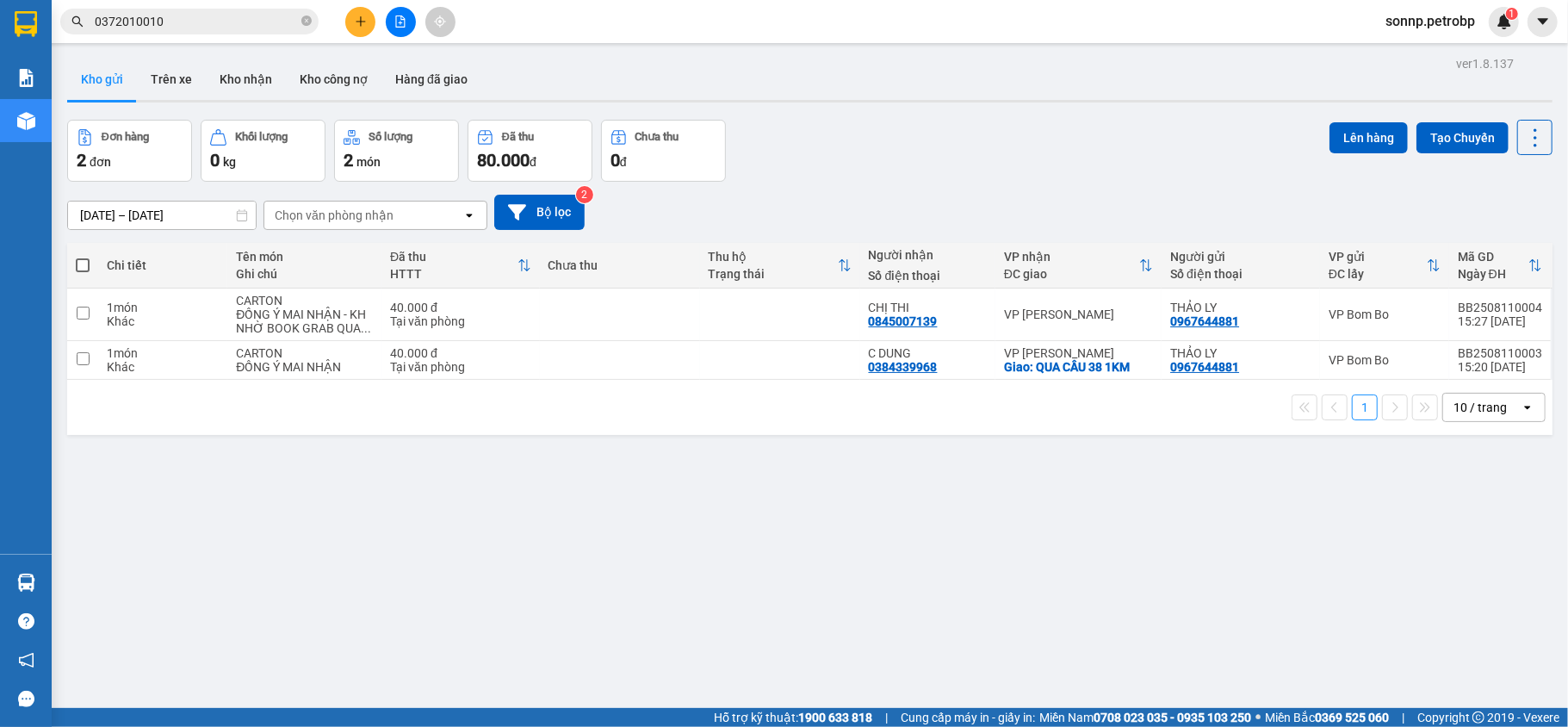
click at [1431, 21] on span "sonnp.petrobp" at bounding box center [1430, 21] width 117 height 21
click at [1431, 45] on span "Đăng xuất" at bounding box center [1438, 53] width 82 height 19
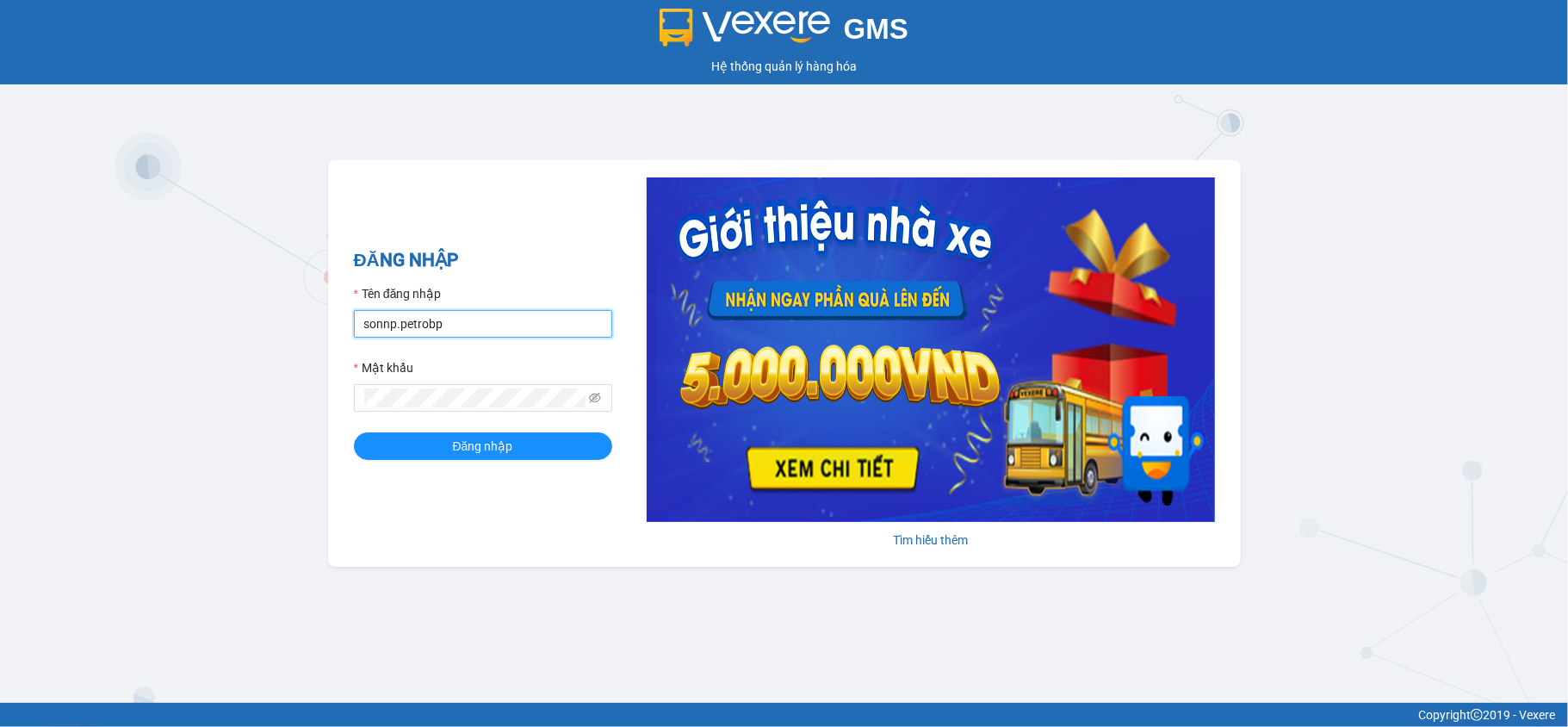
click at [529, 322] on input "sonnp.petrobp" at bounding box center [483, 323] width 258 height 27
type input "yennot.petrobp"
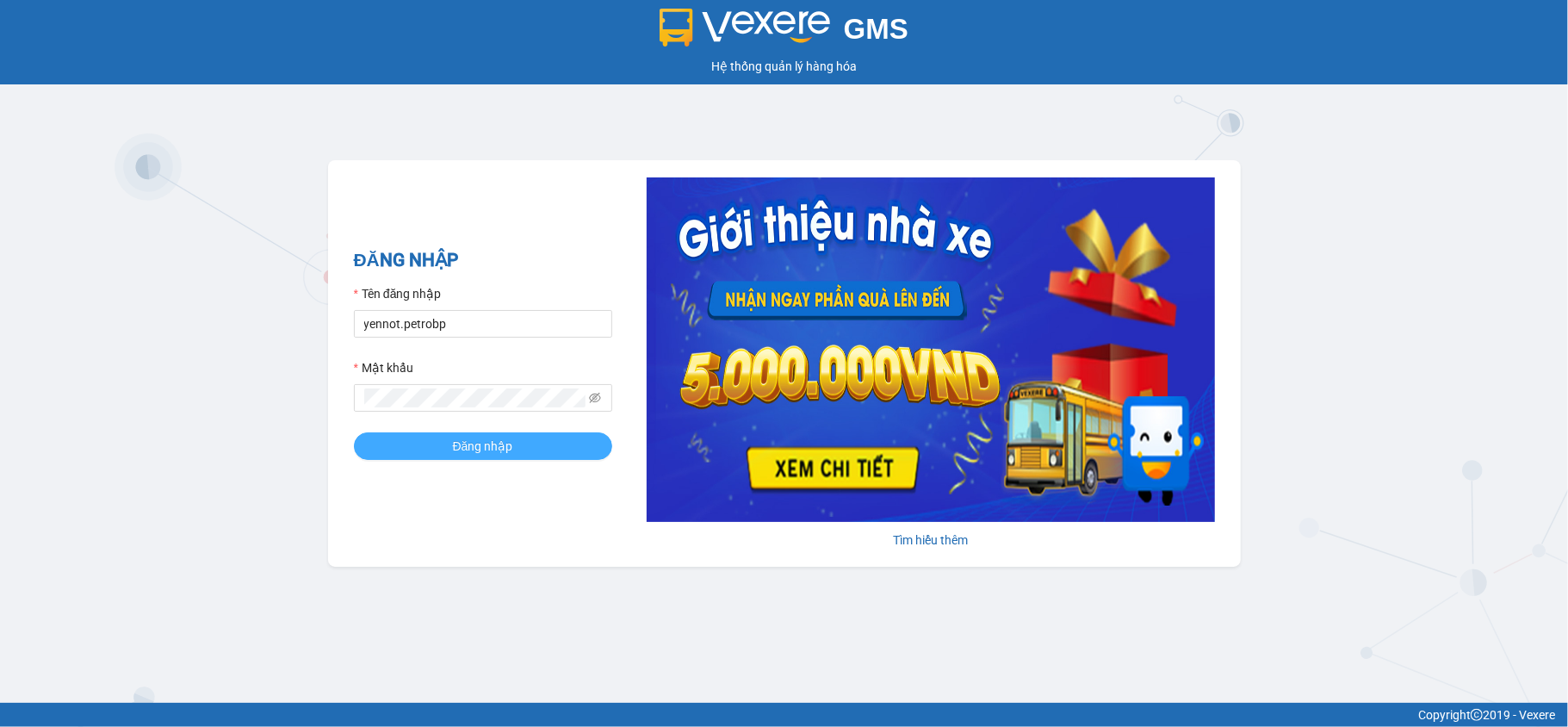
click at [465, 435] on button "Đăng nhập" at bounding box center [483, 446] width 258 height 27
